Goal: Check status: Check status

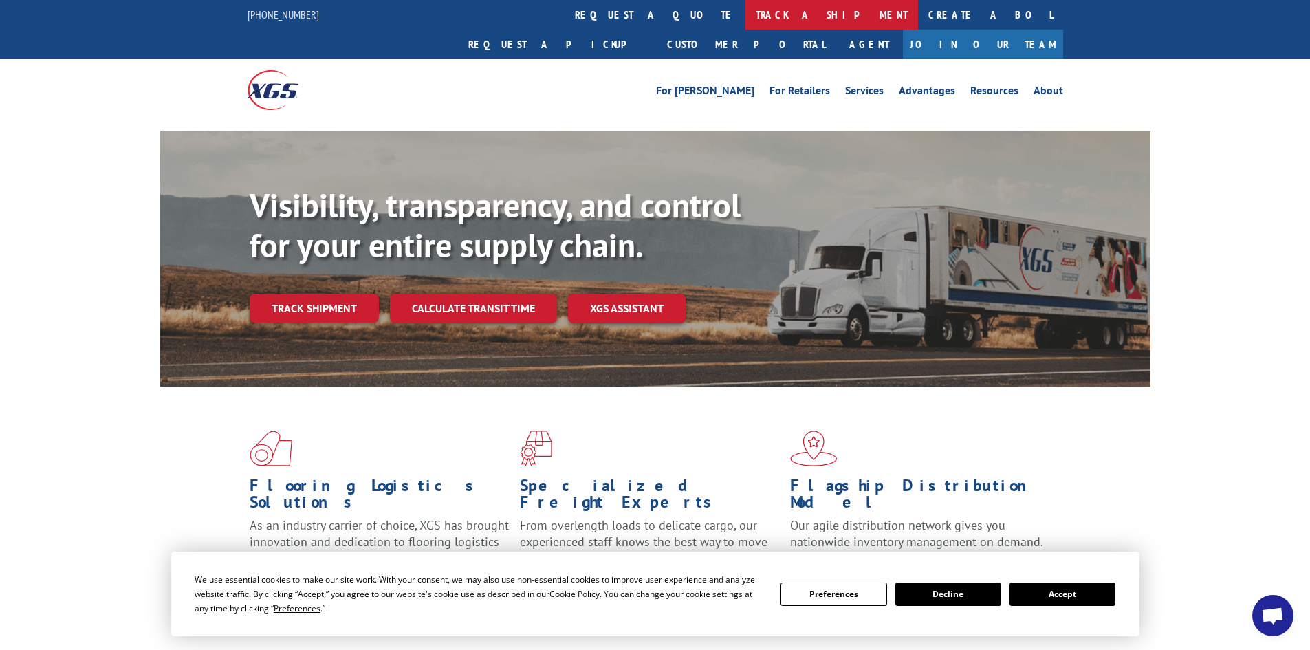
click at [746, 20] on link "track a shipment" at bounding box center [832, 15] width 173 height 30
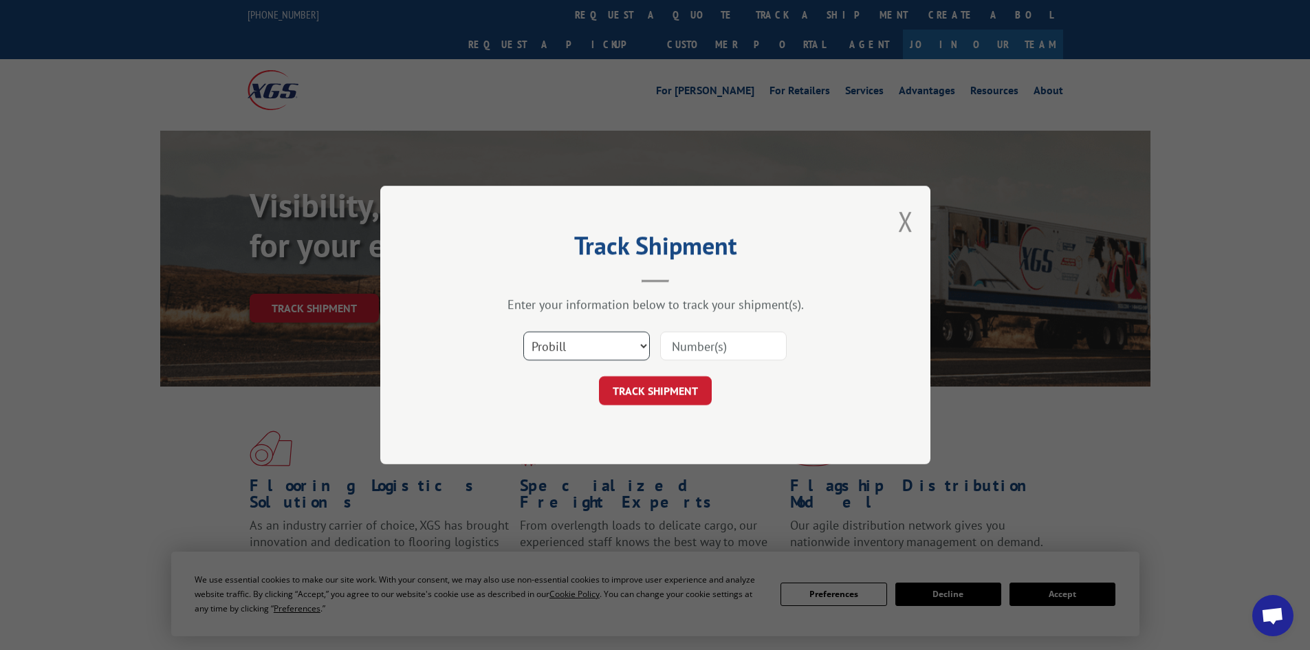
click at [626, 353] on select "Select category... Probill BOL PO" at bounding box center [587, 346] width 127 height 29
select select "bol"
click at [524, 332] on select "Select category... Probill BOL PO" at bounding box center [587, 346] width 127 height 29
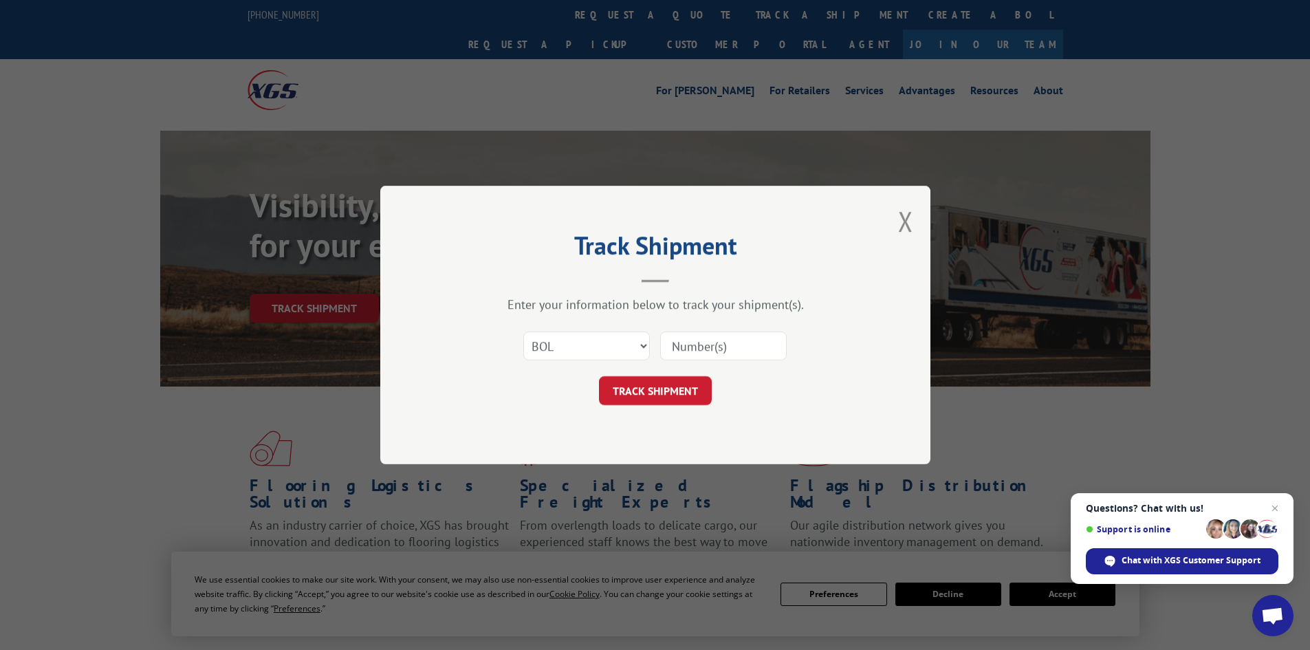
click at [688, 343] on input at bounding box center [723, 346] width 127 height 29
paste input "5529238"
type input "5529238"
click at [654, 392] on button "TRACK SHIPMENT" at bounding box center [655, 390] width 113 height 29
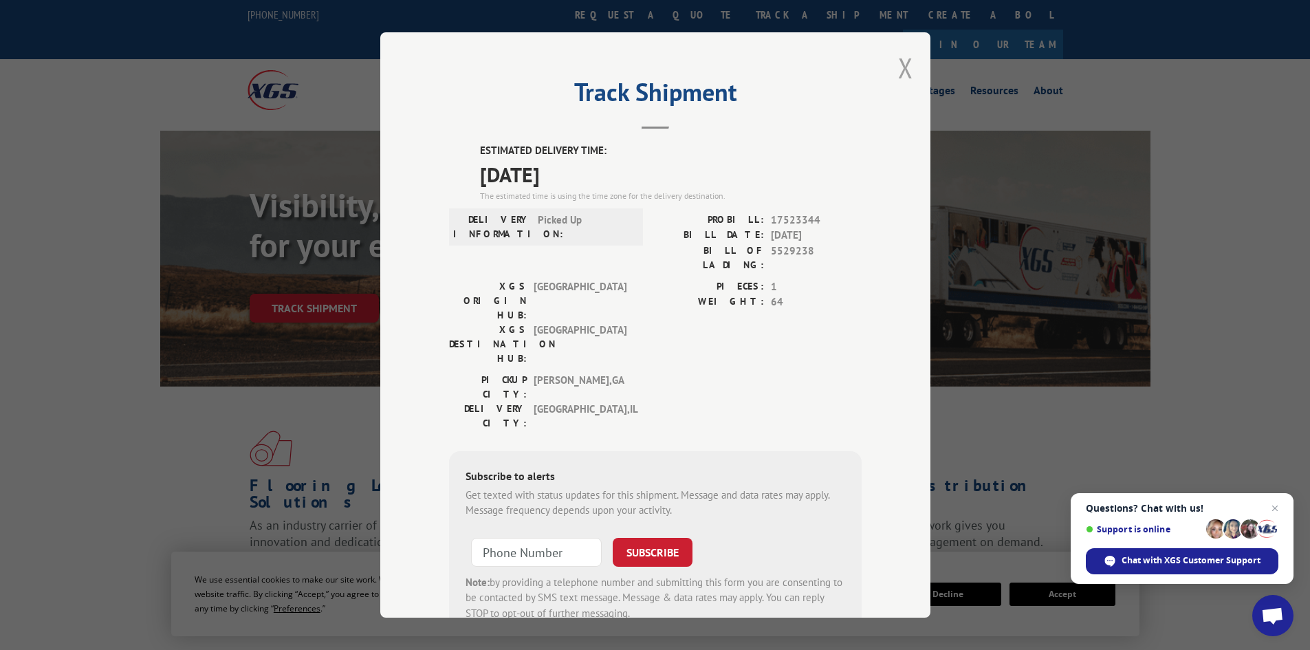
click at [900, 63] on button "Close modal" at bounding box center [905, 68] width 15 height 36
